Goal: Find specific page/section: Find specific page/section

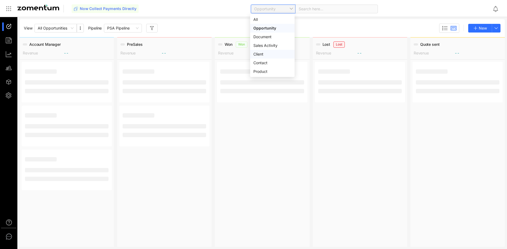
click at [271, 56] on div "Client" at bounding box center [272, 54] width 38 height 6
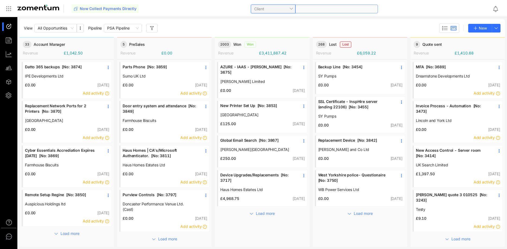
click at [311, 10] on span at bounding box center [337, 9] width 76 height 8
type input "*"
click at [417, 20] on div "View All Opportunities Pipeline PSA Pipeline New" at bounding box center [262, 28] width 485 height 18
click at [324, 7] on span at bounding box center [337, 9] width 76 height 8
type input "*******"
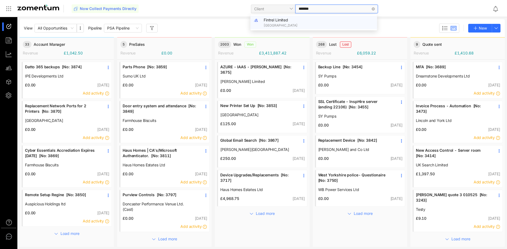
click at [315, 21] on div "Fintrel Limited Sheffield" at bounding box center [319, 22] width 110 height 11
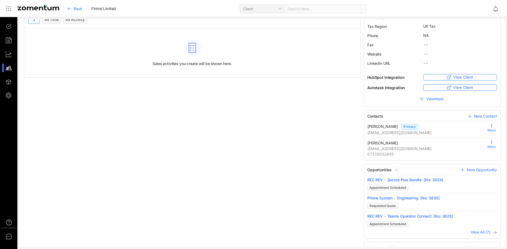
scroll to position [111, 0]
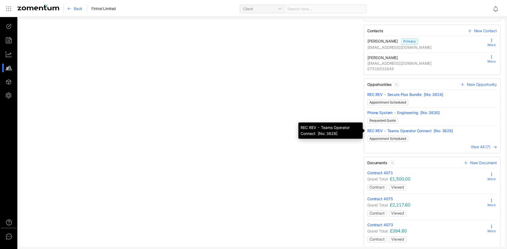
click at [414, 129] on span "REC REV - Teams Operator Connect [No: 3828]" at bounding box center [432, 130] width 130 height 5
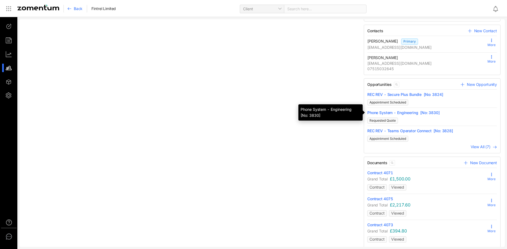
click at [422, 113] on span "Phone System - Engineering [No: 3830]" at bounding box center [432, 112] width 130 height 5
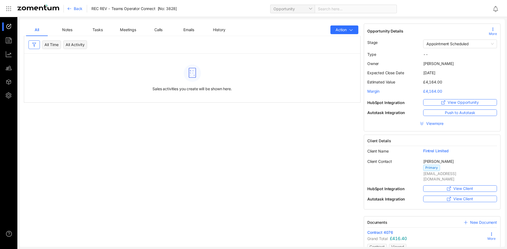
scroll to position [2, 0]
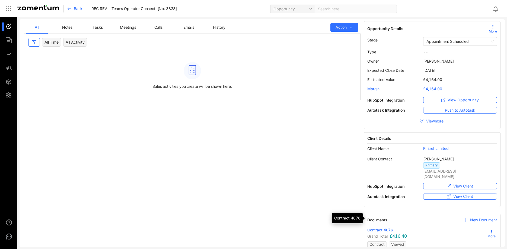
click at [381, 227] on span "Contract 4076" at bounding box center [380, 229] width 26 height 5
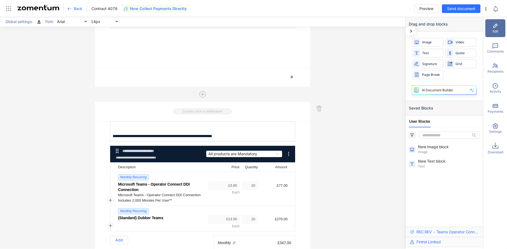
scroll to position [387, 0]
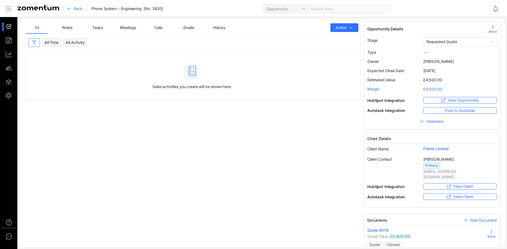
scroll to position [2, 0]
click at [376, 227] on span "Quote 4078" at bounding box center [377, 229] width 21 height 5
